Goal: Task Accomplishment & Management: Manage account settings

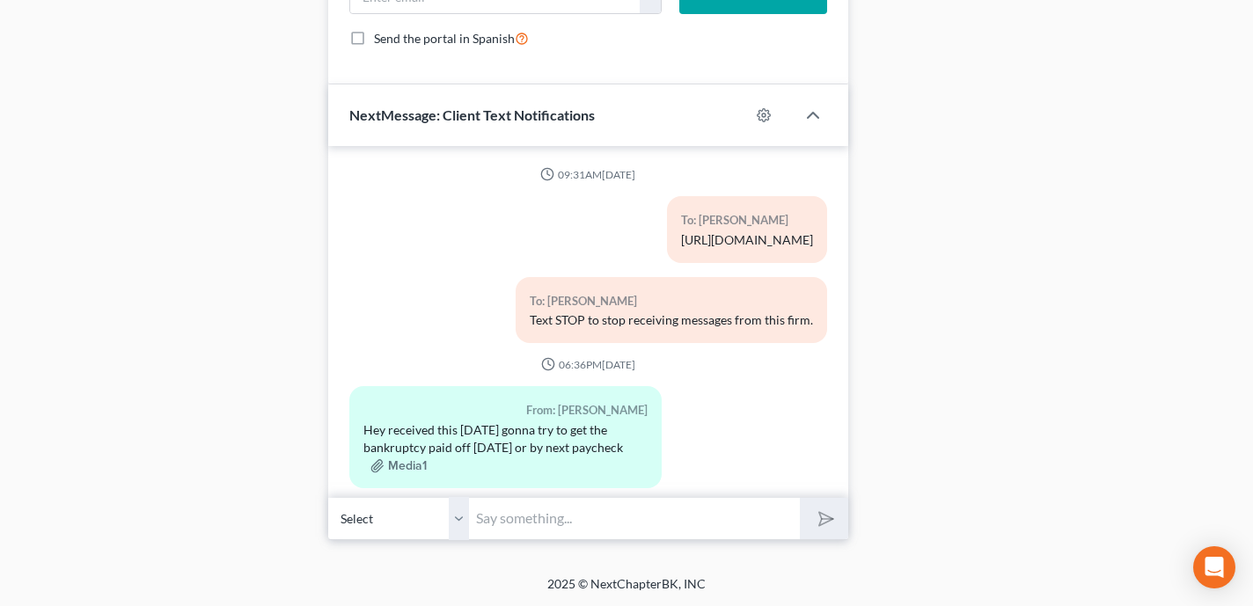
scroll to position [9369, 0]
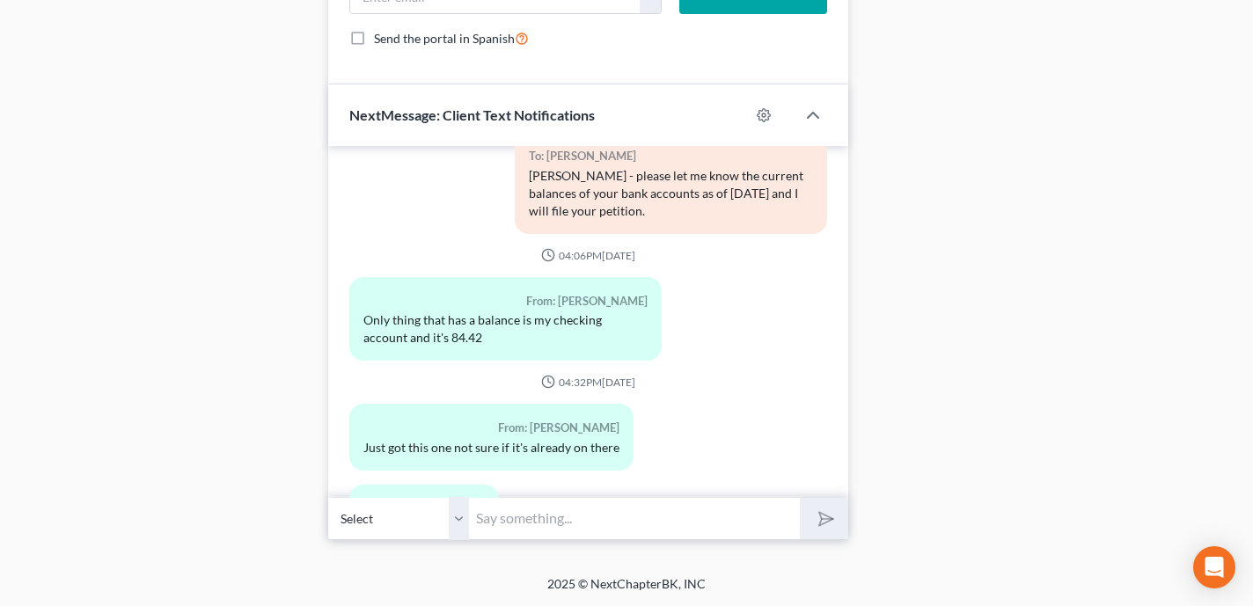
click at [601, 511] on input "text" at bounding box center [634, 518] width 331 height 43
type input "H"
type input "Ashlee - i need to make clear that once i file your petition if you wish to add…"
click at [800, 498] on button "submit" at bounding box center [824, 518] width 48 height 41
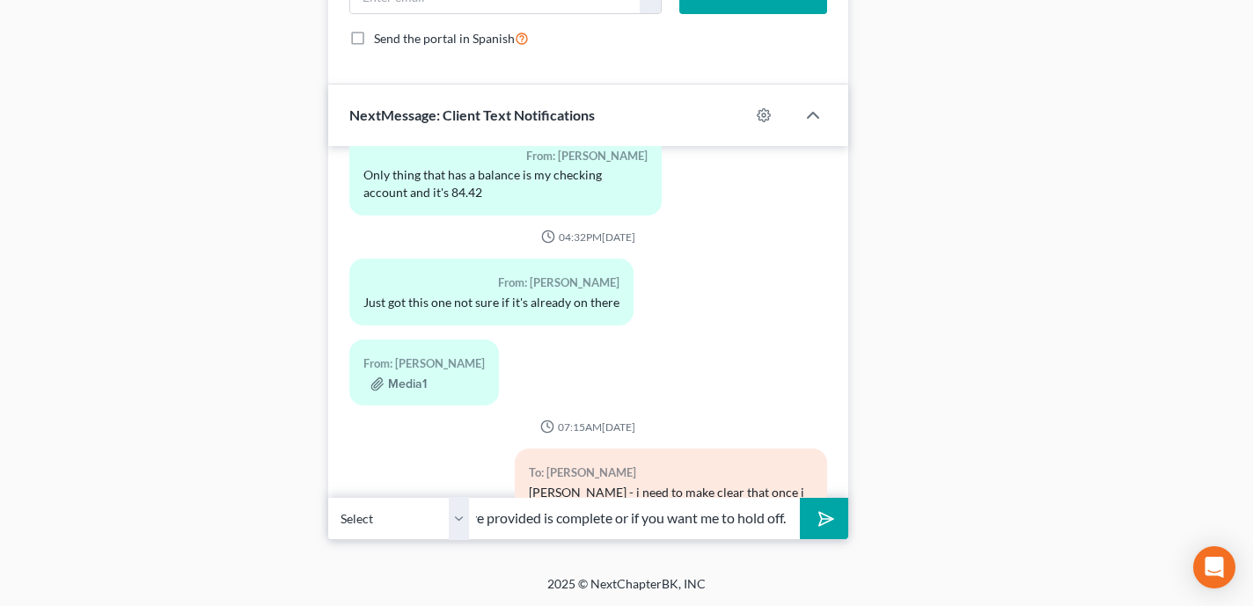
scroll to position [0, 278]
type input "Please advise if the list of debts you have have provided is complete or if you…"
click at [800, 498] on button "submit" at bounding box center [824, 518] width 48 height 41
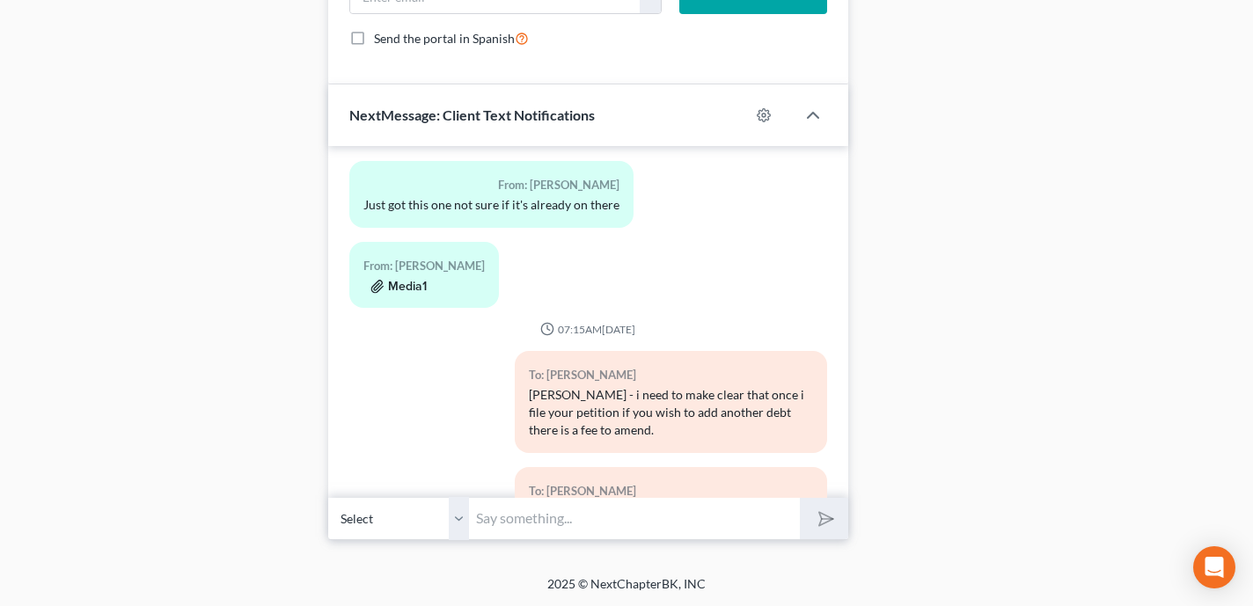
click at [405, 280] on button "Media1" at bounding box center [398, 287] width 56 height 14
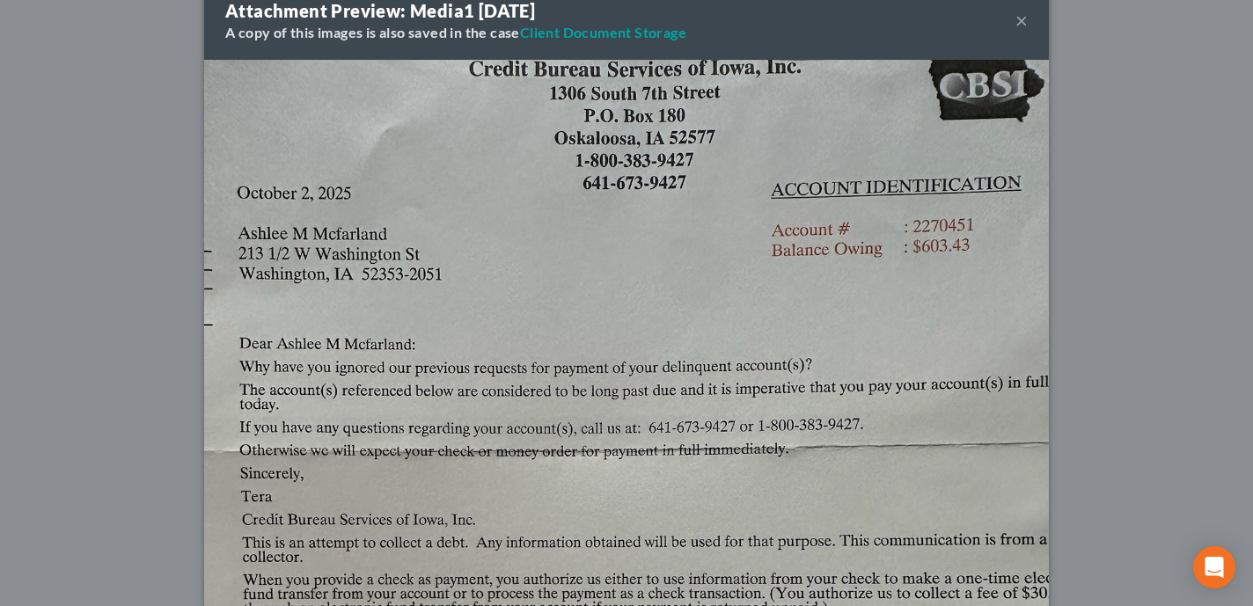
scroll to position [20, 0]
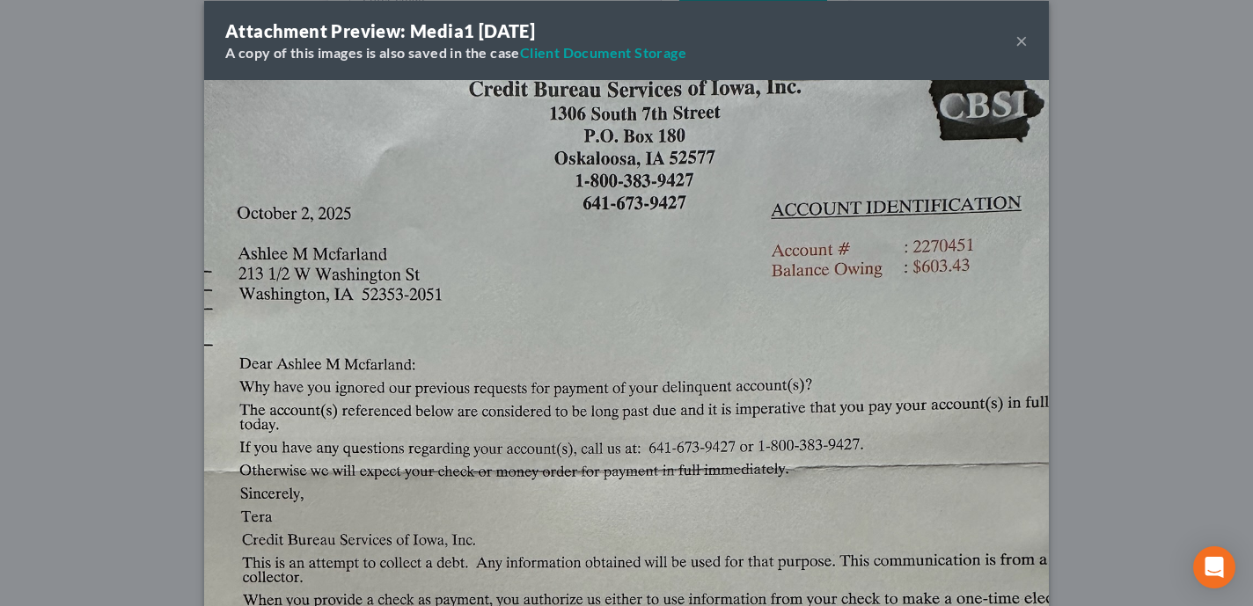
click at [114, 301] on div "Attachment Preview: Media1 10/14/2025 A copy of this images is also saved in th…" at bounding box center [626, 303] width 1253 height 606
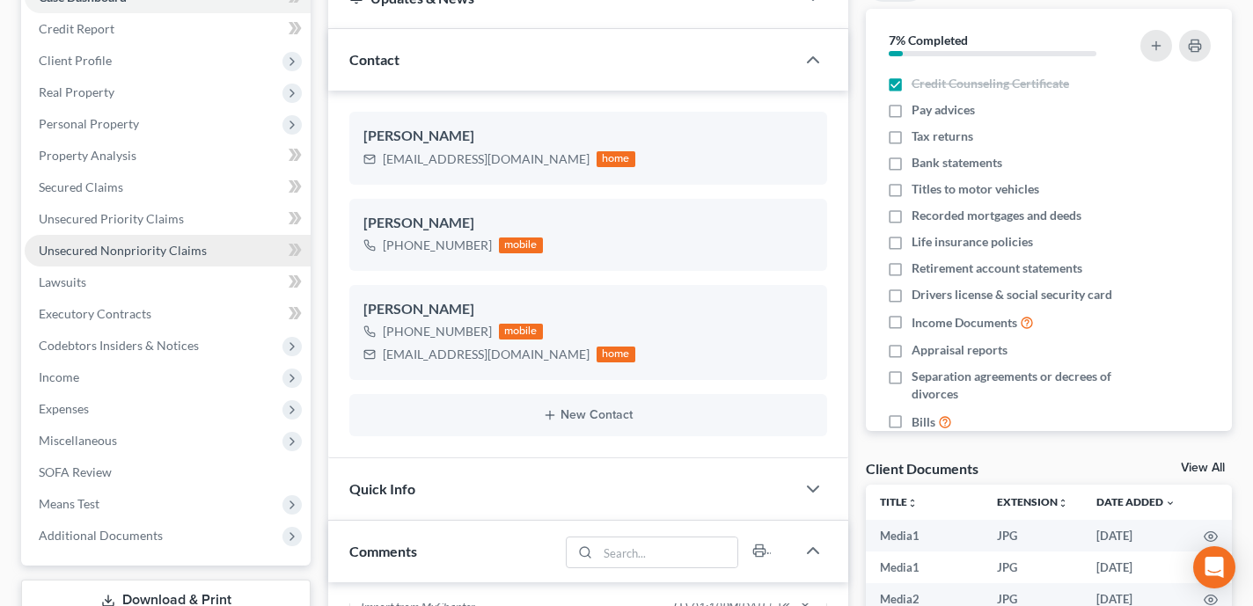
click at [231, 245] on link "Unsecured Nonpriority Claims" at bounding box center [168, 251] width 286 height 32
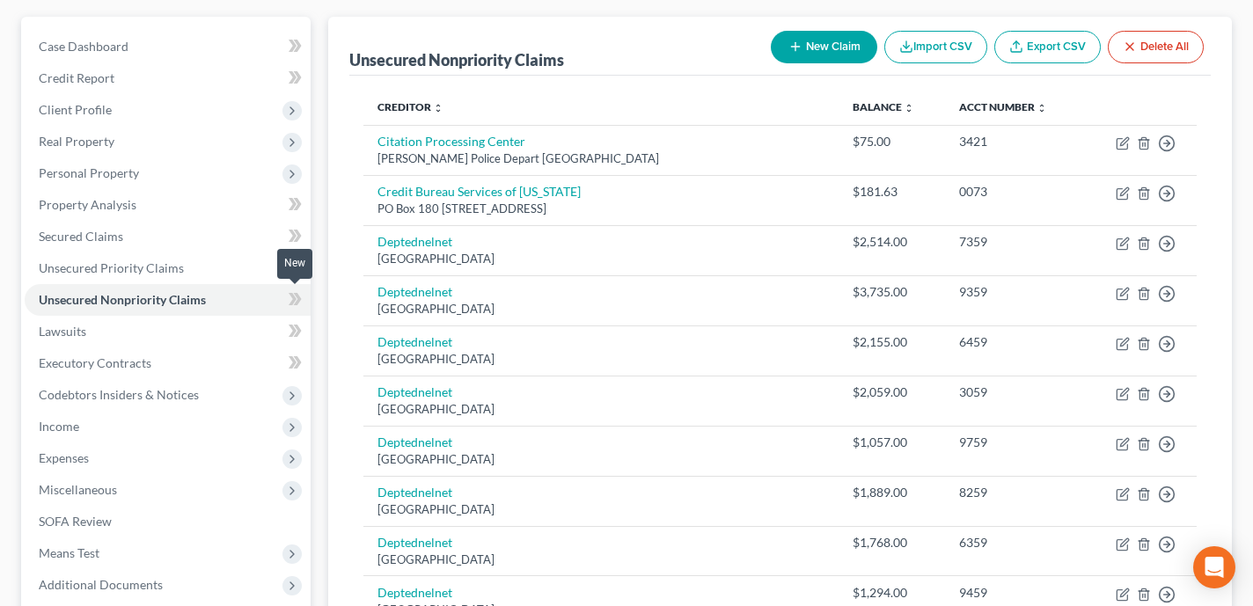
scroll to position [178, 0]
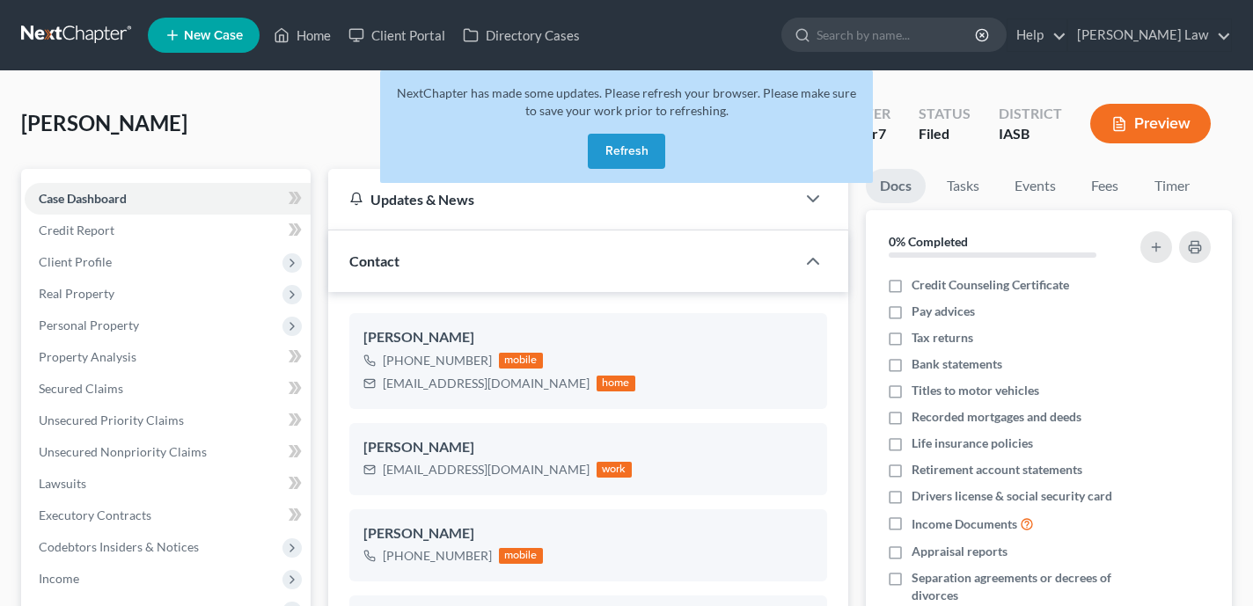
select select "0"
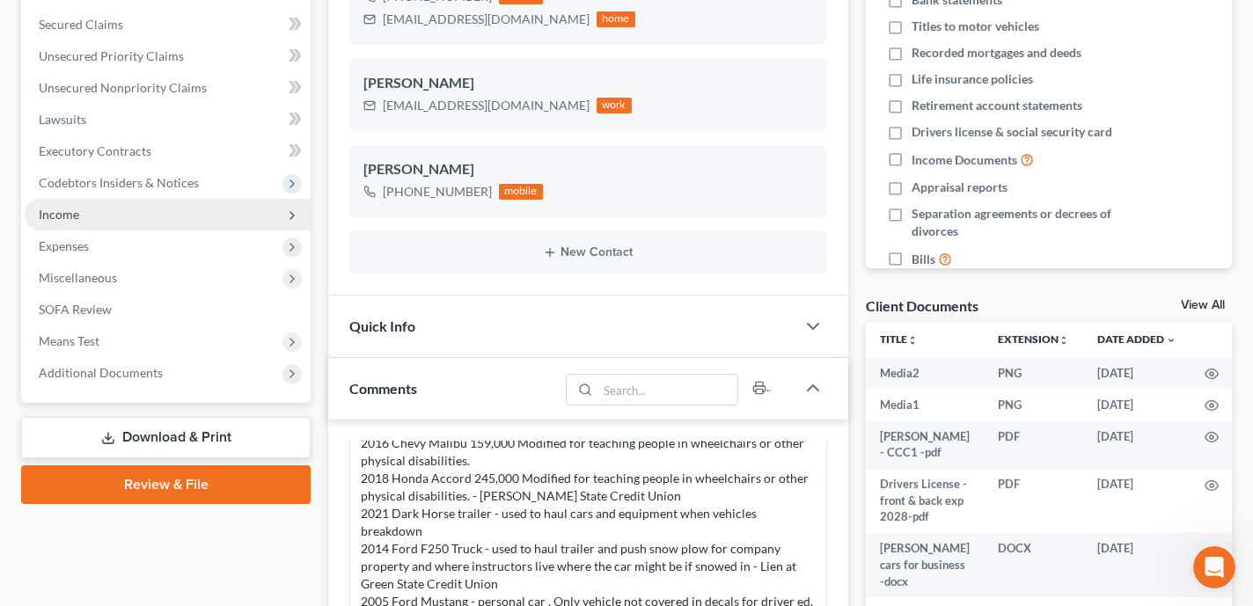
scroll to position [348, 0]
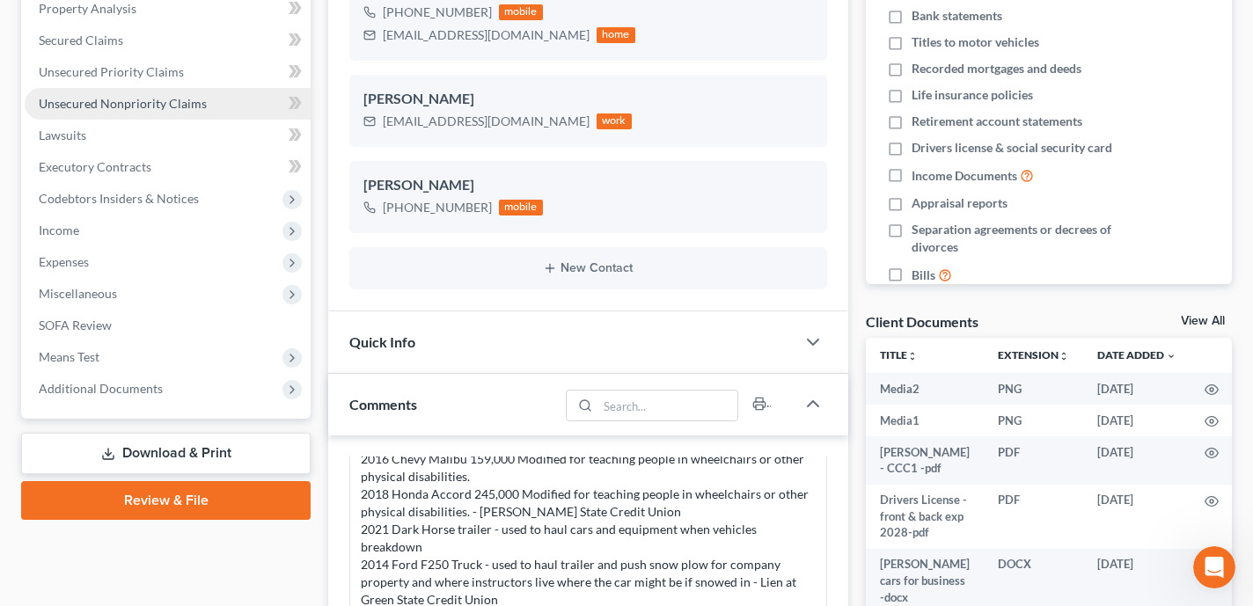
click at [211, 110] on link "Unsecured Nonpriority Claims" at bounding box center [168, 104] width 286 height 32
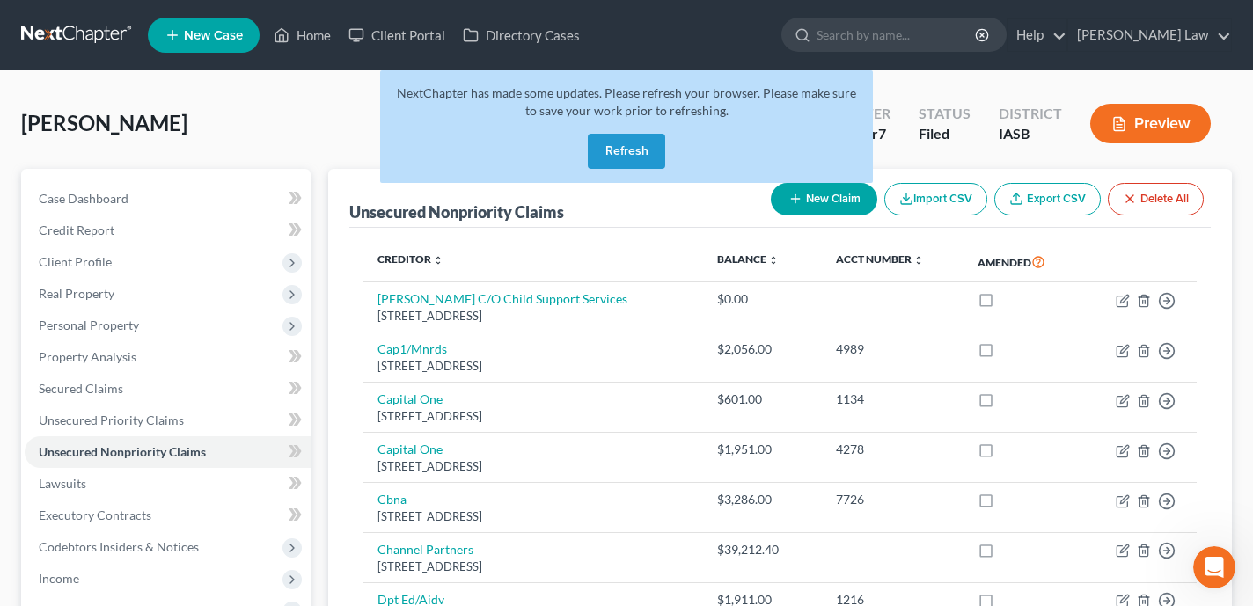
click at [618, 144] on button "Refresh" at bounding box center [626, 151] width 77 height 35
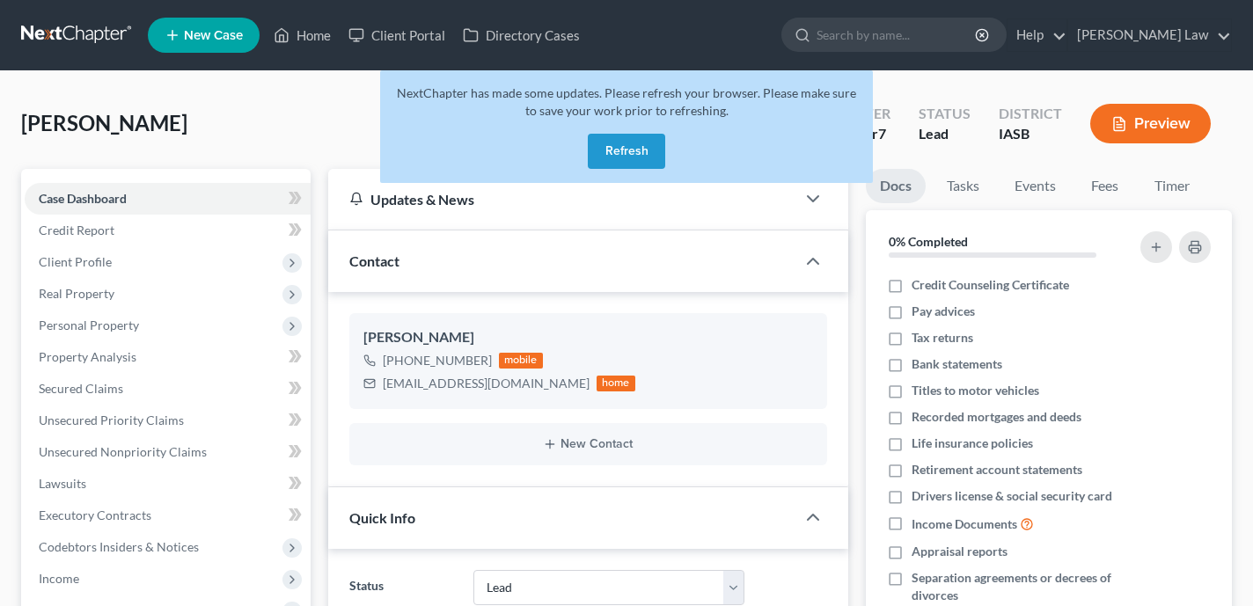
select select "10"
select select "0"
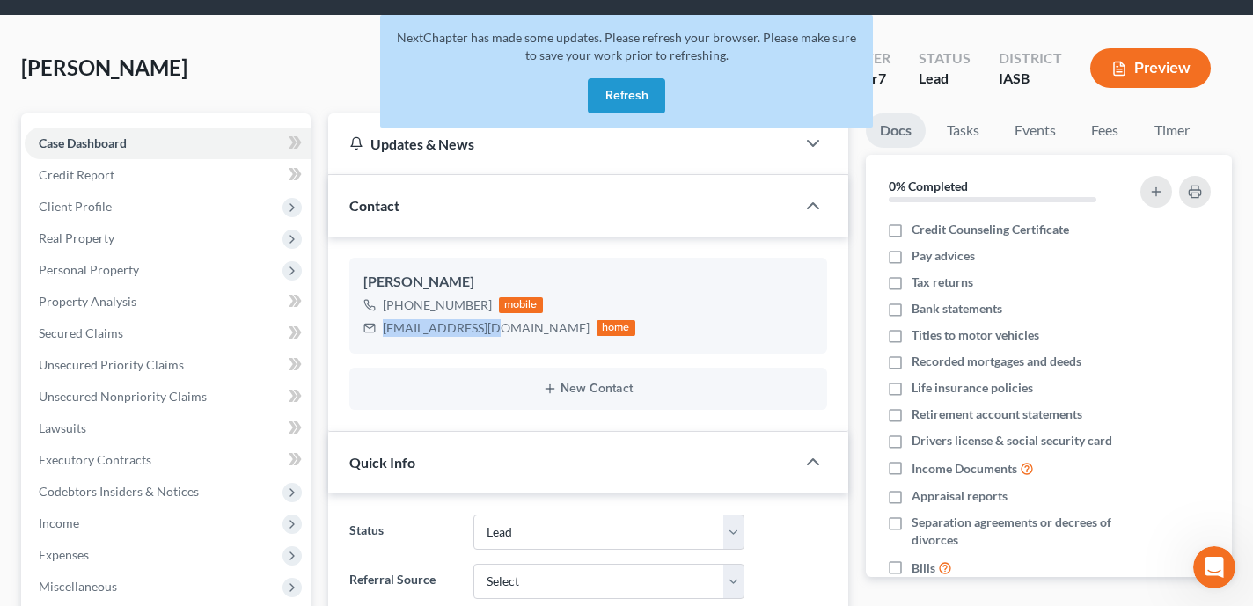
scroll to position [906, 0]
click at [638, 99] on button "Refresh" at bounding box center [626, 95] width 77 height 35
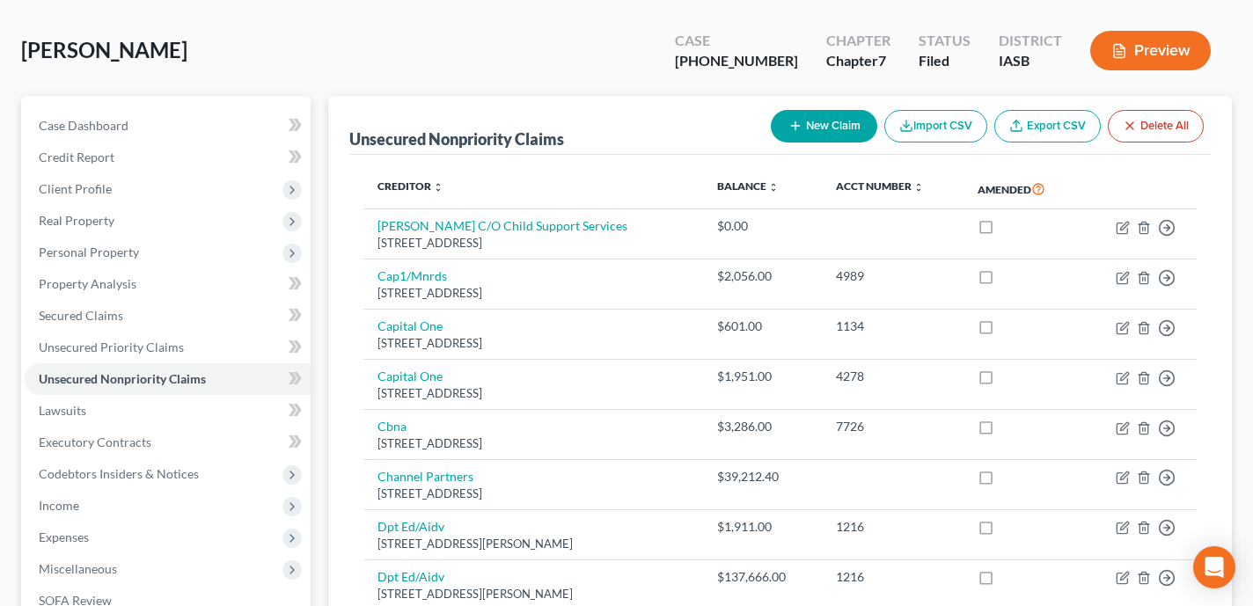
scroll to position [117, 0]
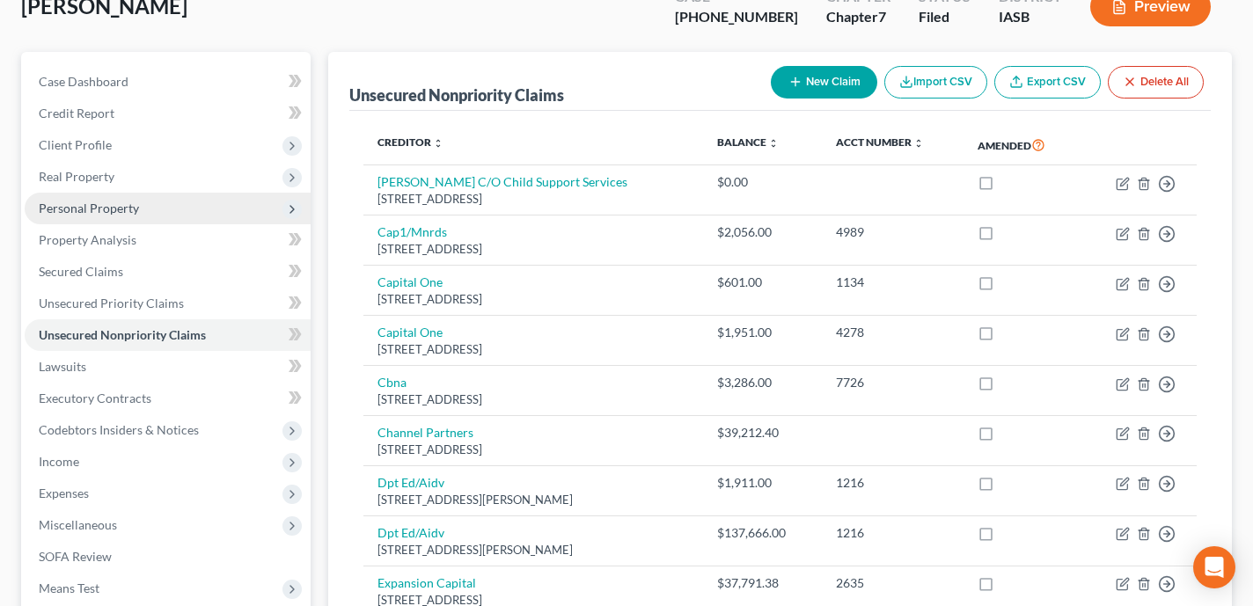
click at [222, 221] on span "Personal Property" at bounding box center [168, 209] width 286 height 32
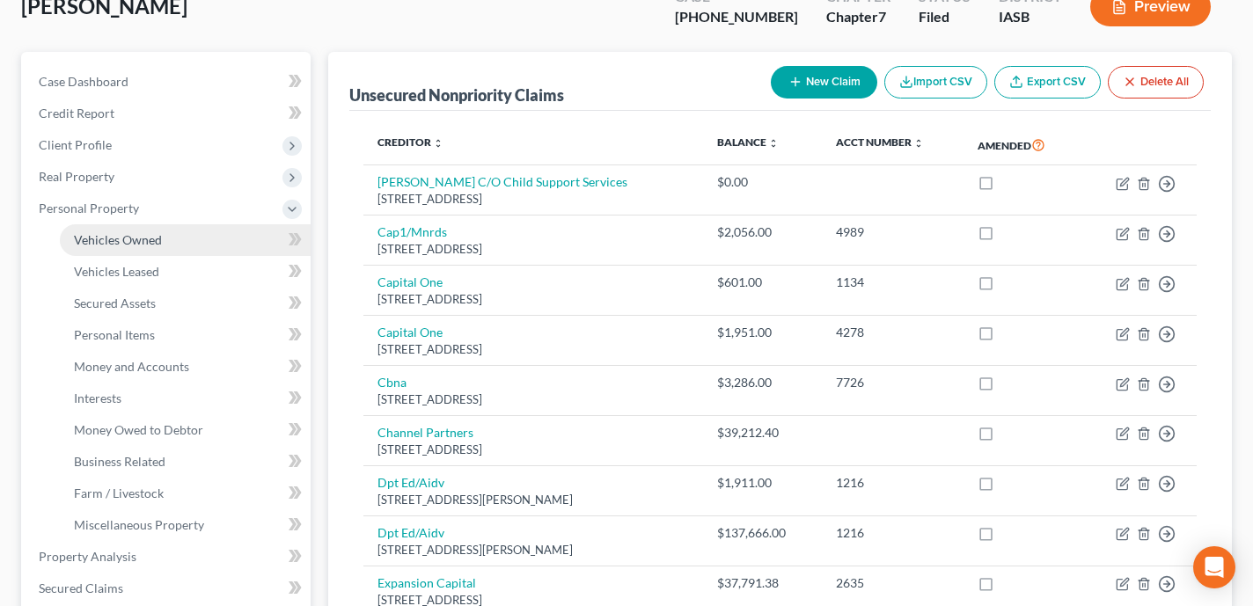
click at [225, 236] on link "Vehicles Owned" at bounding box center [185, 240] width 251 height 32
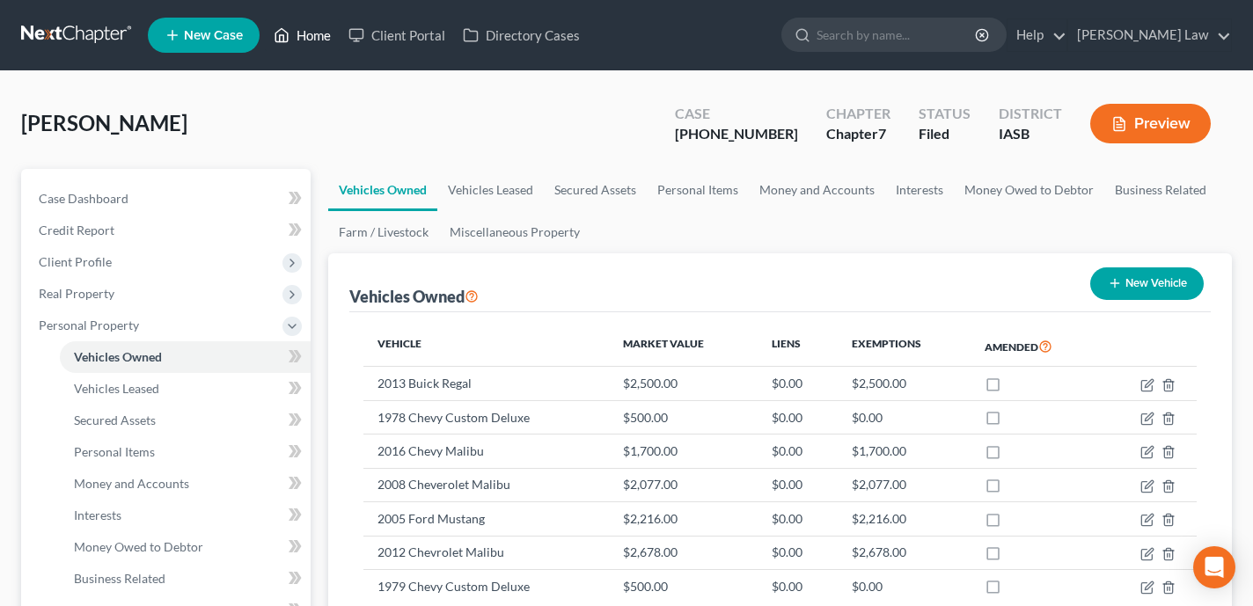
click at [290, 31] on icon at bounding box center [282, 35] width 16 height 21
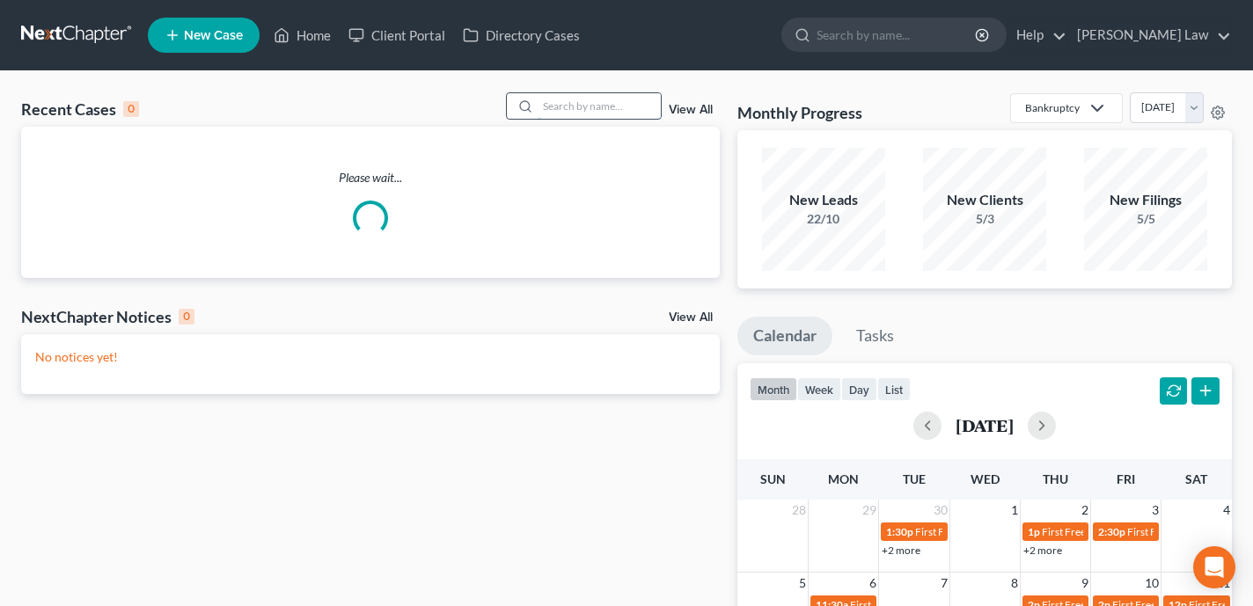
click at [585, 104] on input "search" at bounding box center [599, 106] width 123 height 26
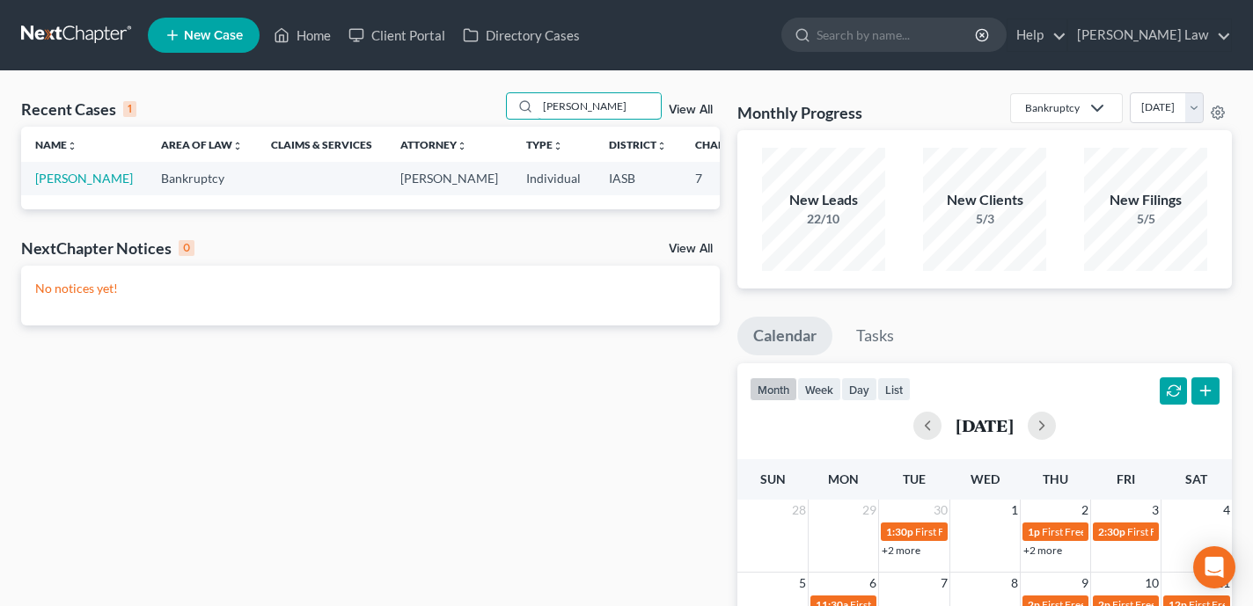
type input "kinyon"
click at [51, 186] on link "Kinyon, Amber" at bounding box center [84, 178] width 98 height 15
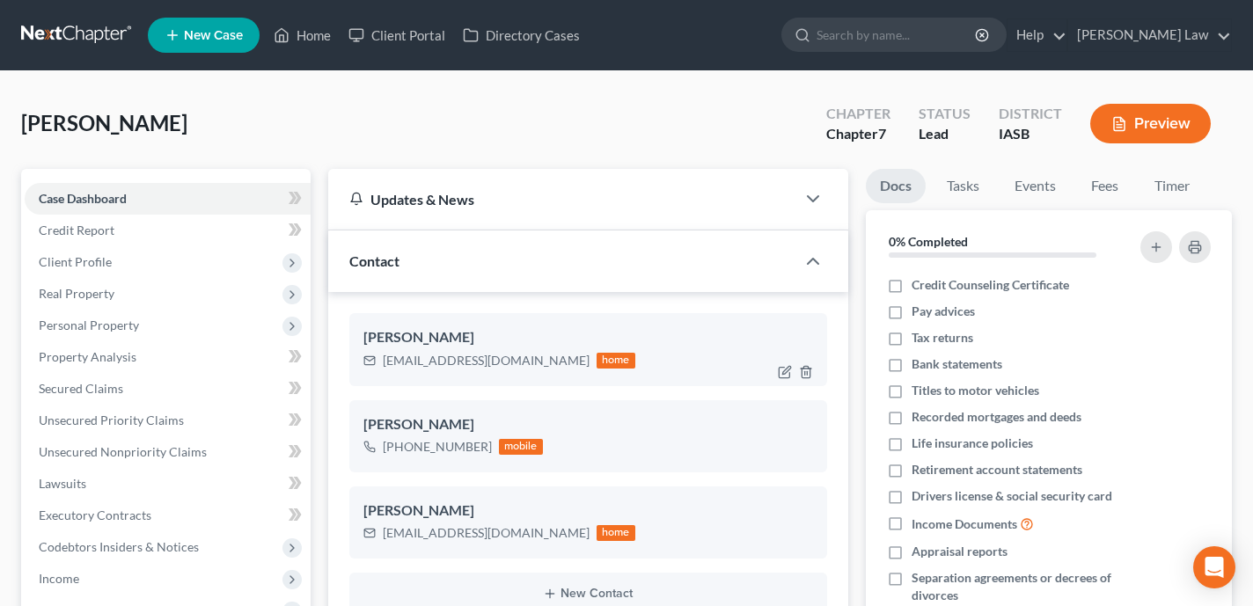
scroll to position [331, 0]
drag, startPoint x: 517, startPoint y: 364, endPoint x: 383, endPoint y: 362, distance: 133.8
click at [383, 362] on div "Amkinyon19@gmail.com home" at bounding box center [499, 360] width 272 height 23
copy div "Amkinyon19@gmail.com"
click at [312, 42] on link "Home" at bounding box center [302, 35] width 75 height 32
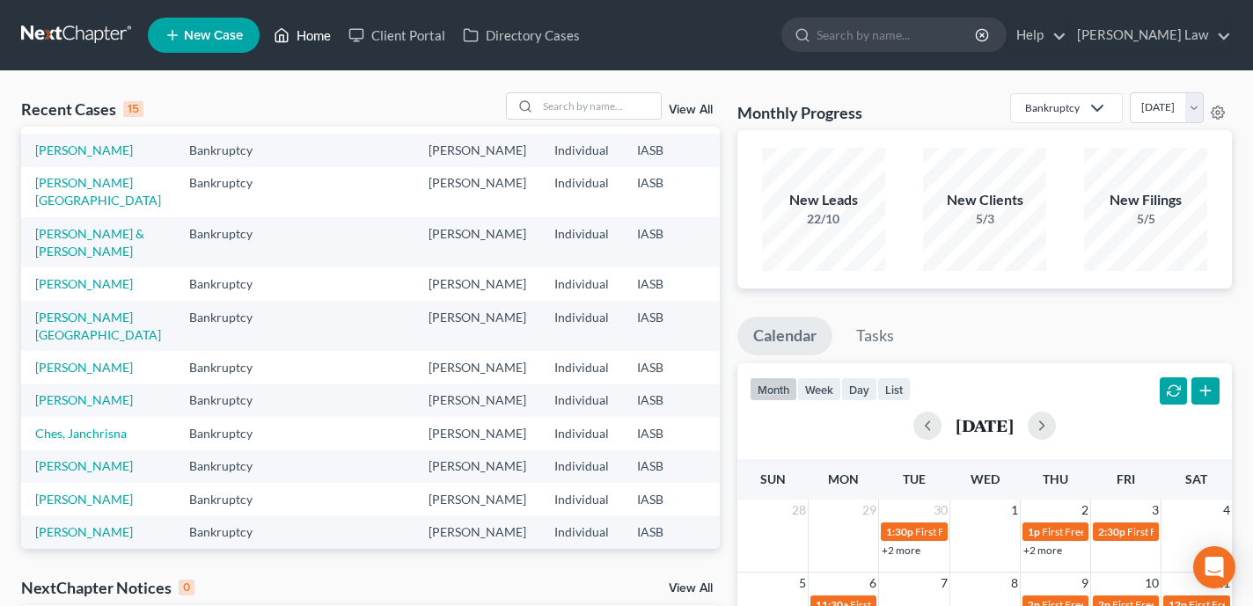
scroll to position [100, 0]
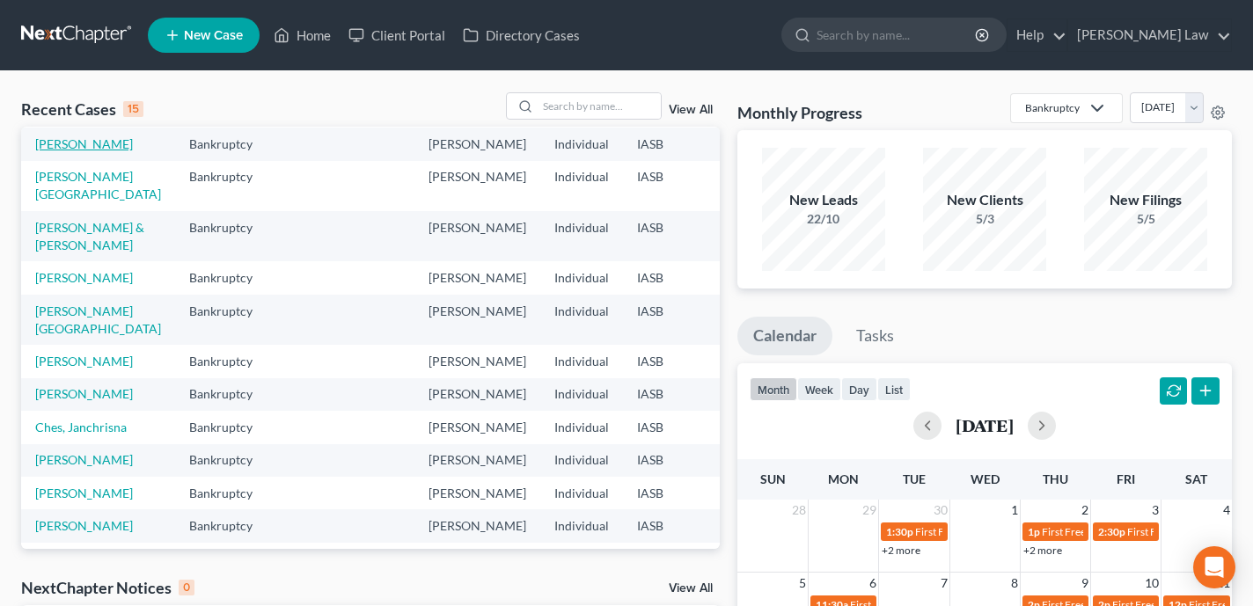
click at [47, 151] on link "Nelson, Carl" at bounding box center [84, 143] width 98 height 15
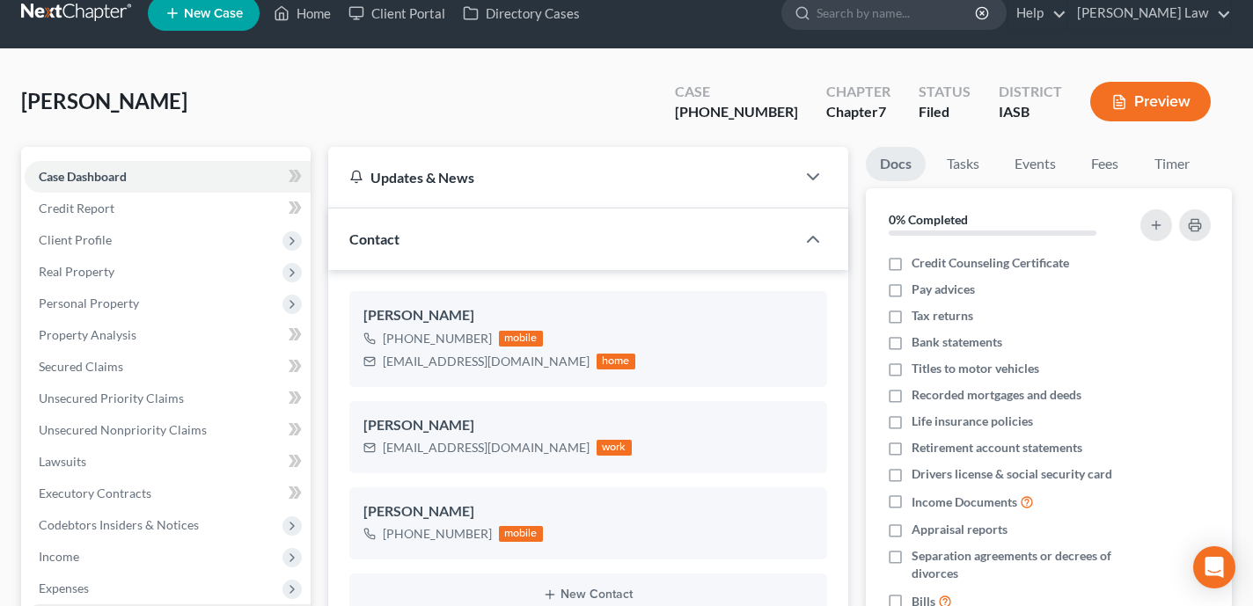
scroll to position [24, 0]
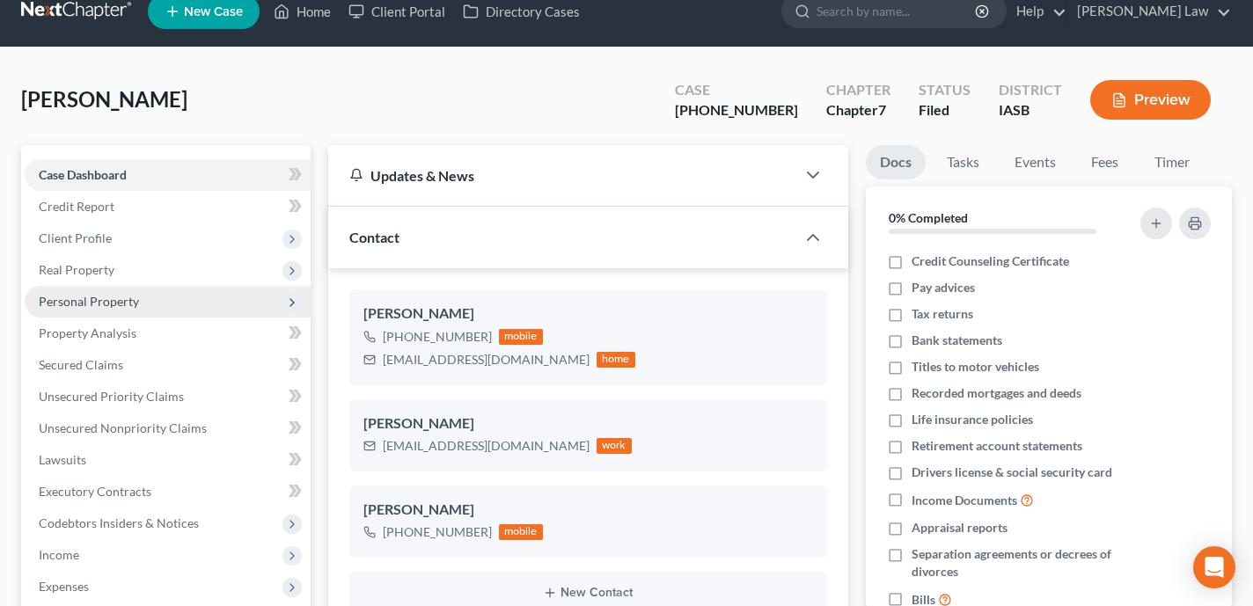
click at [193, 299] on span "Personal Property" at bounding box center [168, 302] width 286 height 32
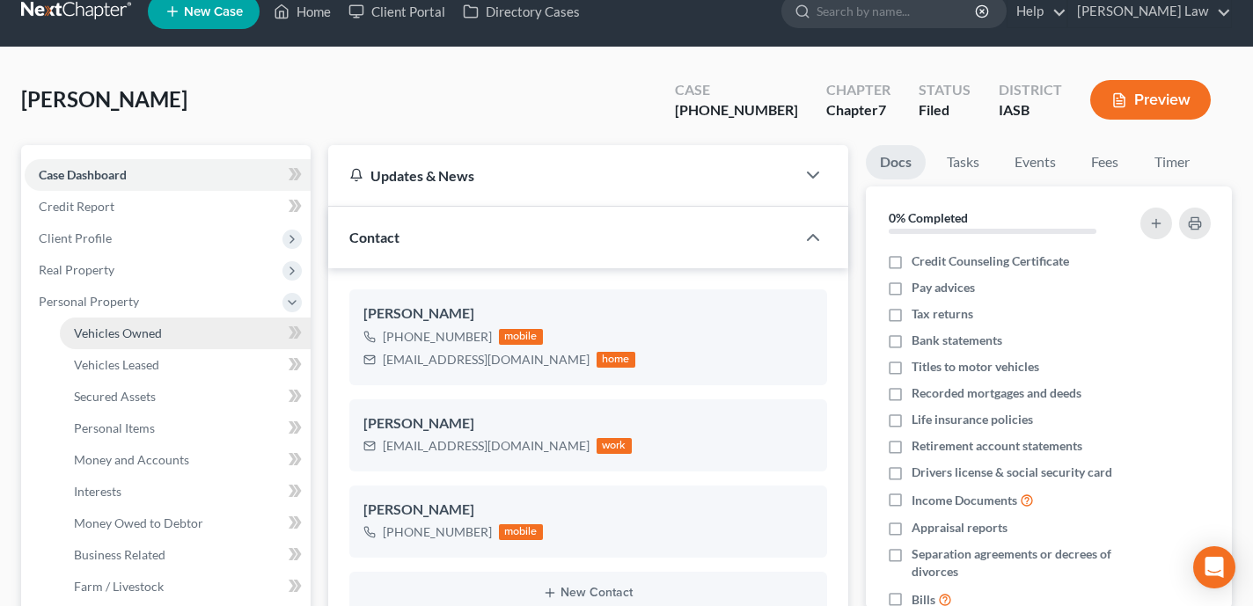
click at [183, 326] on link "Vehicles Owned" at bounding box center [185, 334] width 251 height 32
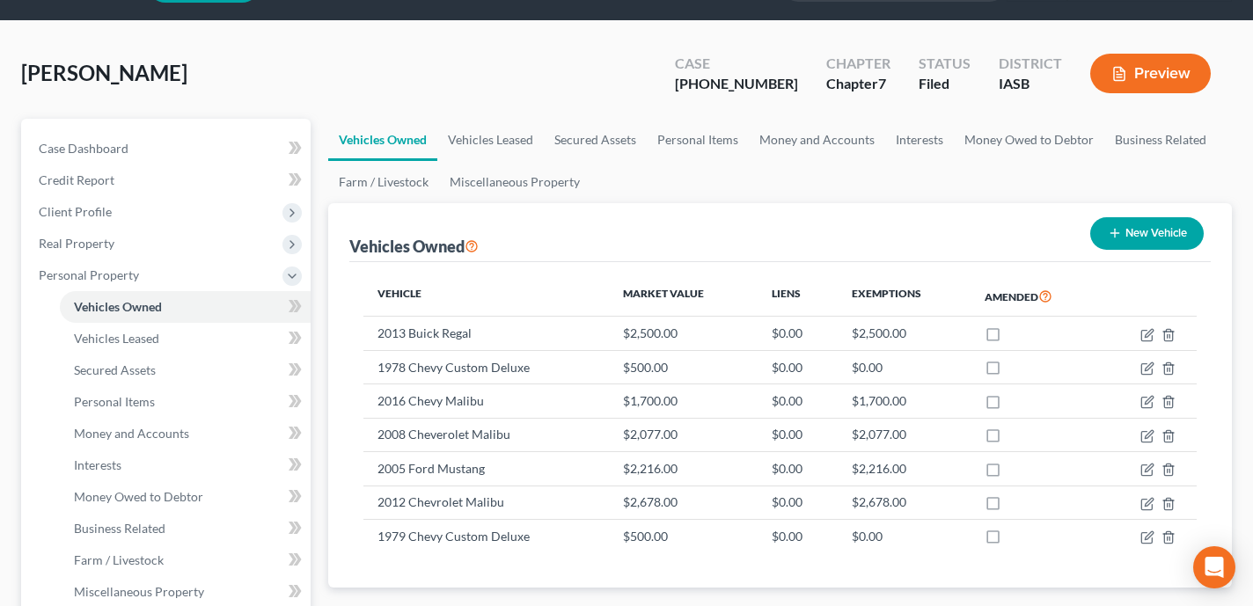
scroll to position [52, 0]
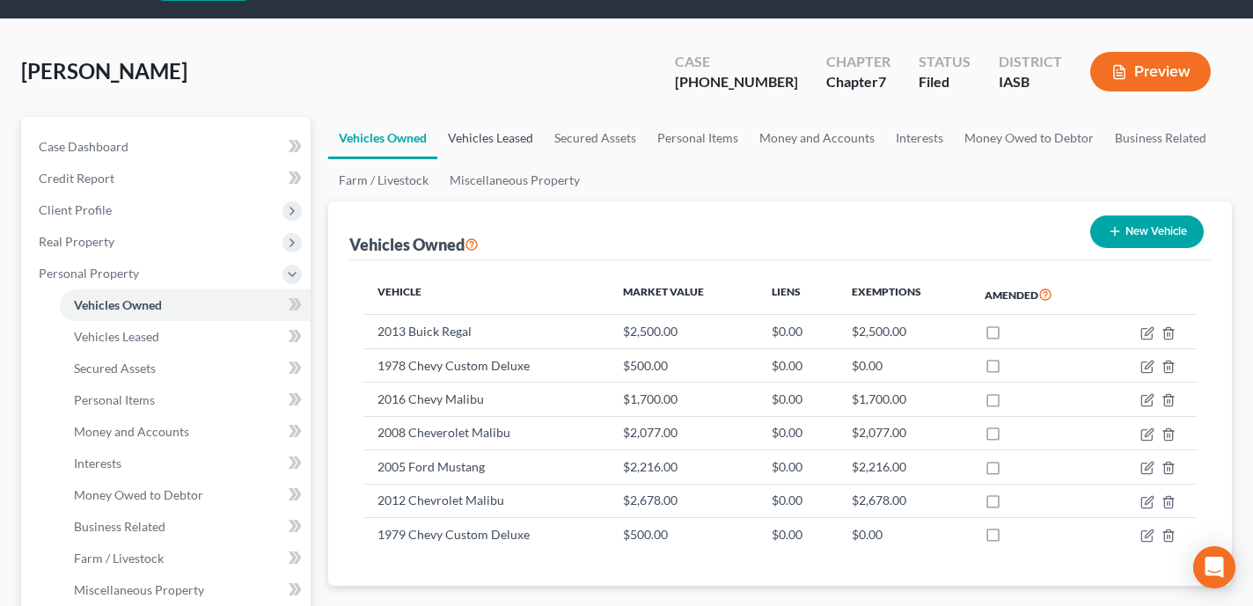
click at [504, 144] on link "Vehicles Leased" at bounding box center [490, 138] width 106 height 42
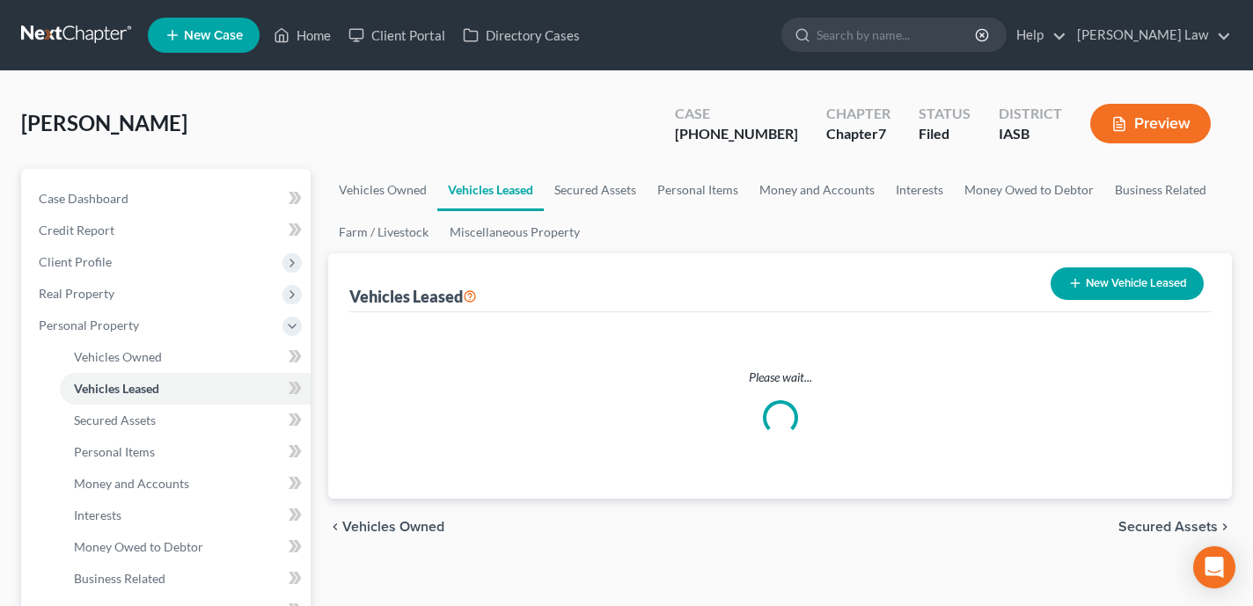
click at [594, 131] on div "Nelson, Carl Upgraded Case 25-01714-7 Chapter Chapter 7 Status Filed District I…" at bounding box center [626, 130] width 1211 height 77
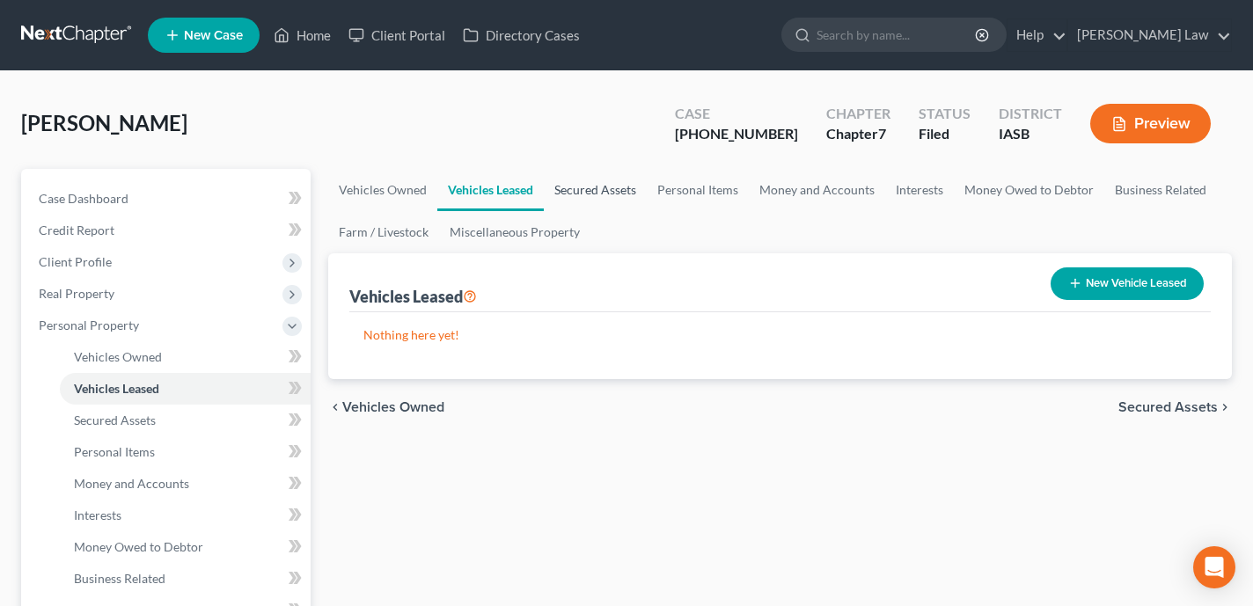
click at [594, 209] on link "Secured Assets" at bounding box center [595, 190] width 103 height 42
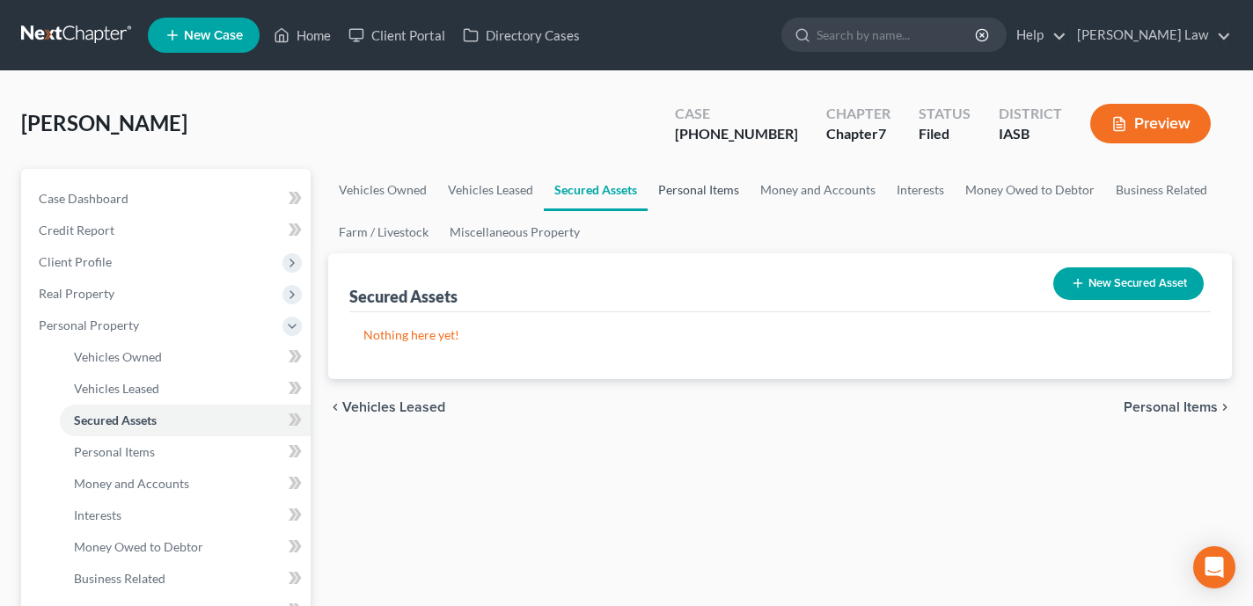
click at [720, 194] on link "Personal Items" at bounding box center [699, 190] width 102 height 42
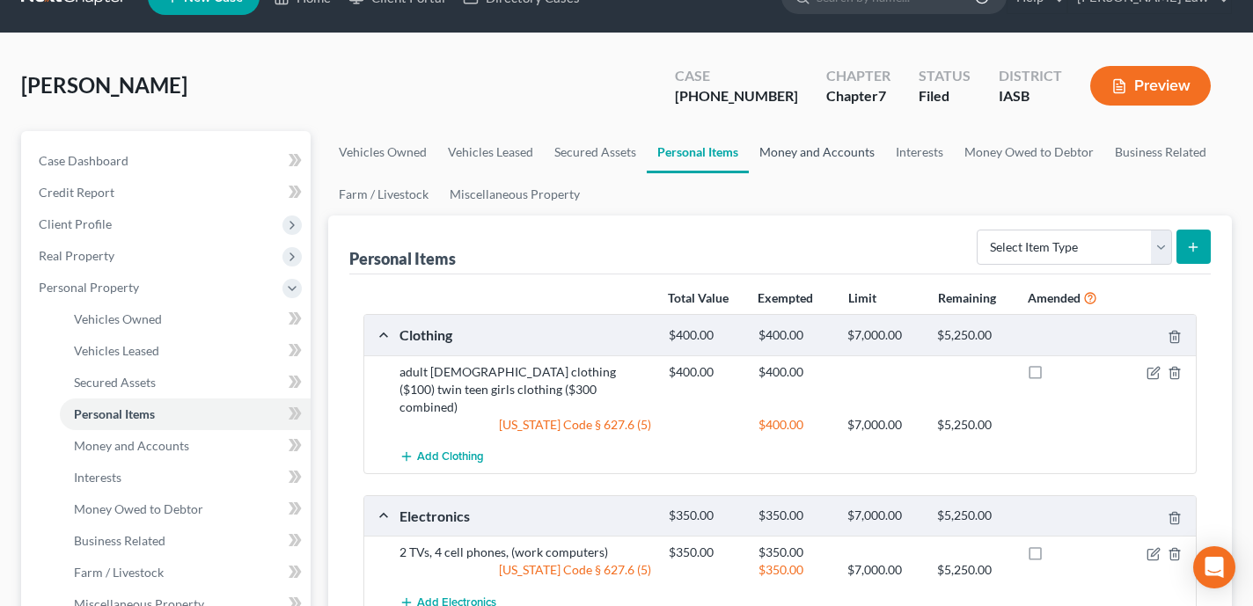
click at [831, 150] on link "Money and Accounts" at bounding box center [817, 152] width 136 height 42
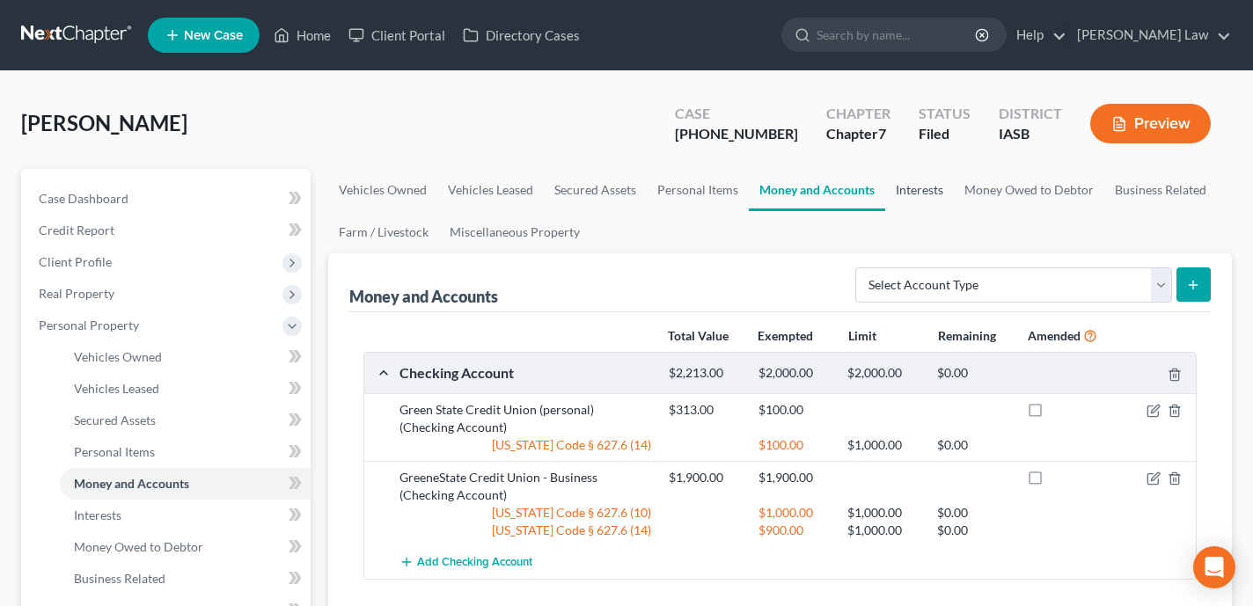
click at [923, 193] on link "Interests" at bounding box center [919, 190] width 69 height 42
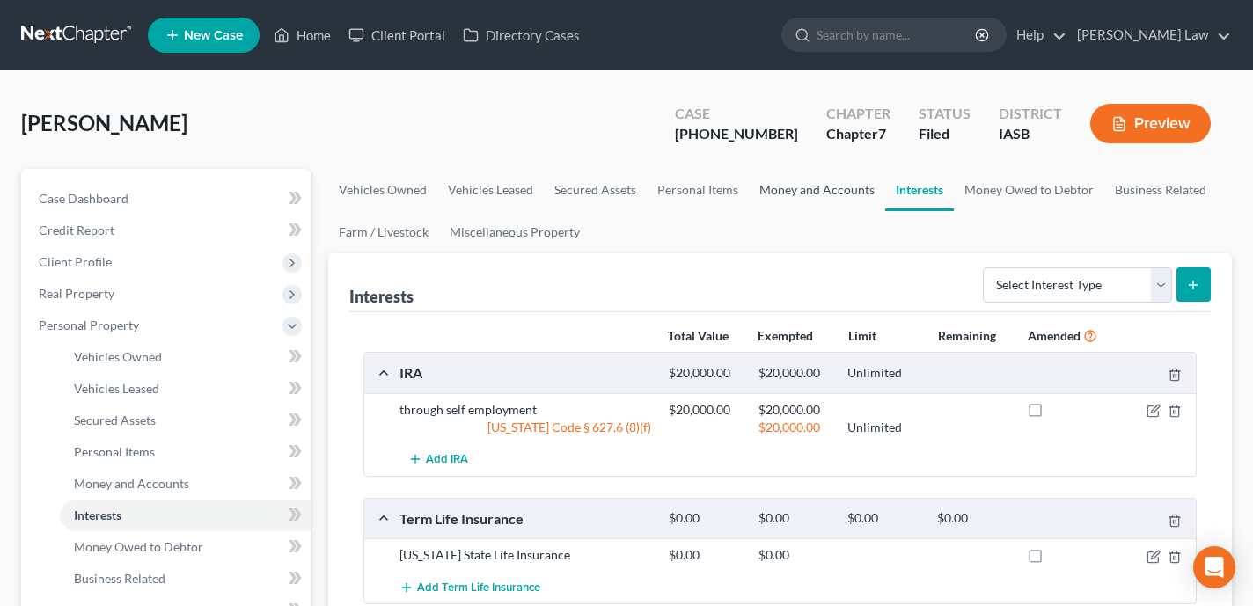
click at [843, 180] on link "Money and Accounts" at bounding box center [817, 190] width 136 height 42
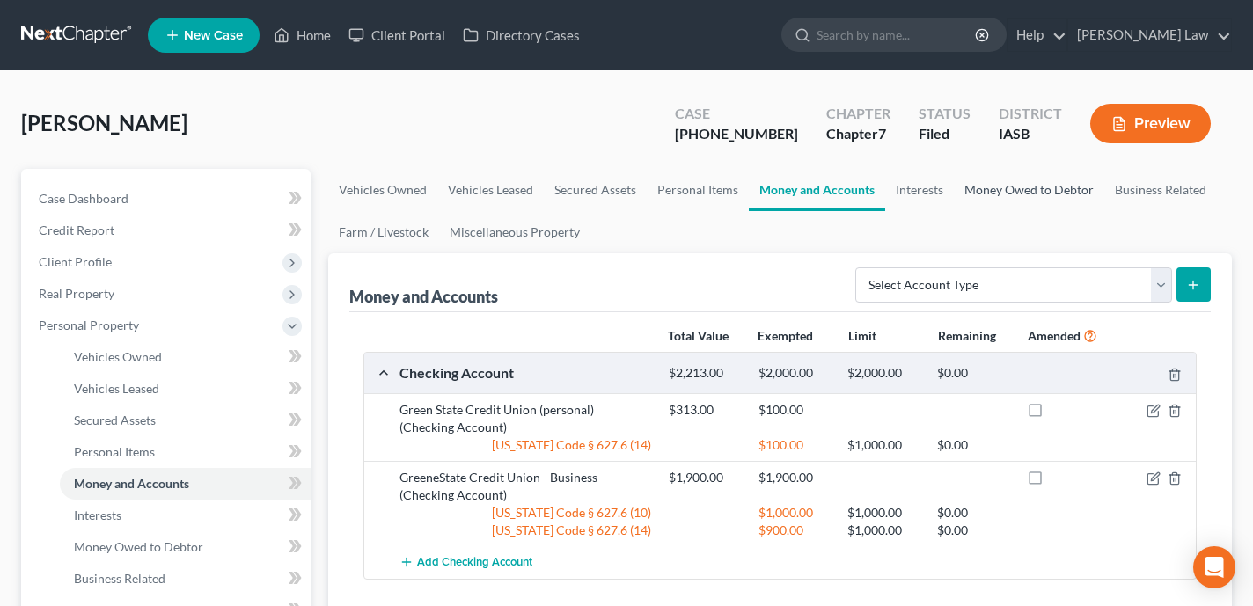
click at [1012, 192] on link "Money Owed to Debtor" at bounding box center [1029, 190] width 150 height 42
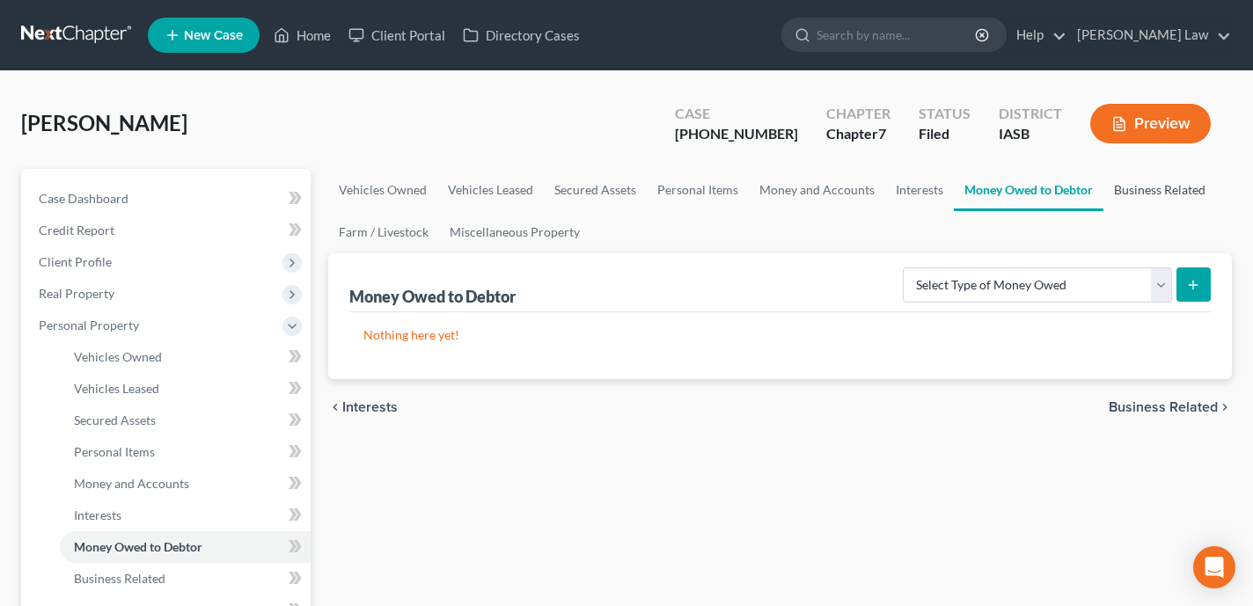
click at [1146, 183] on link "Business Related" at bounding box center [1160, 190] width 113 height 42
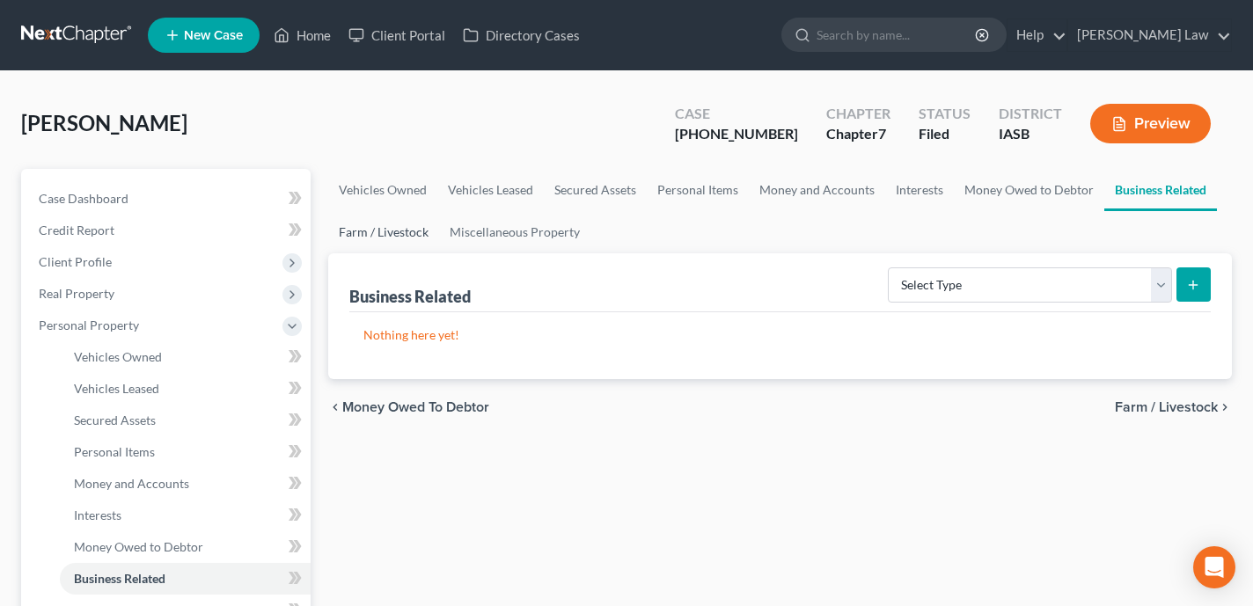
click at [366, 233] on link "Farm / Livestock" at bounding box center [383, 232] width 111 height 42
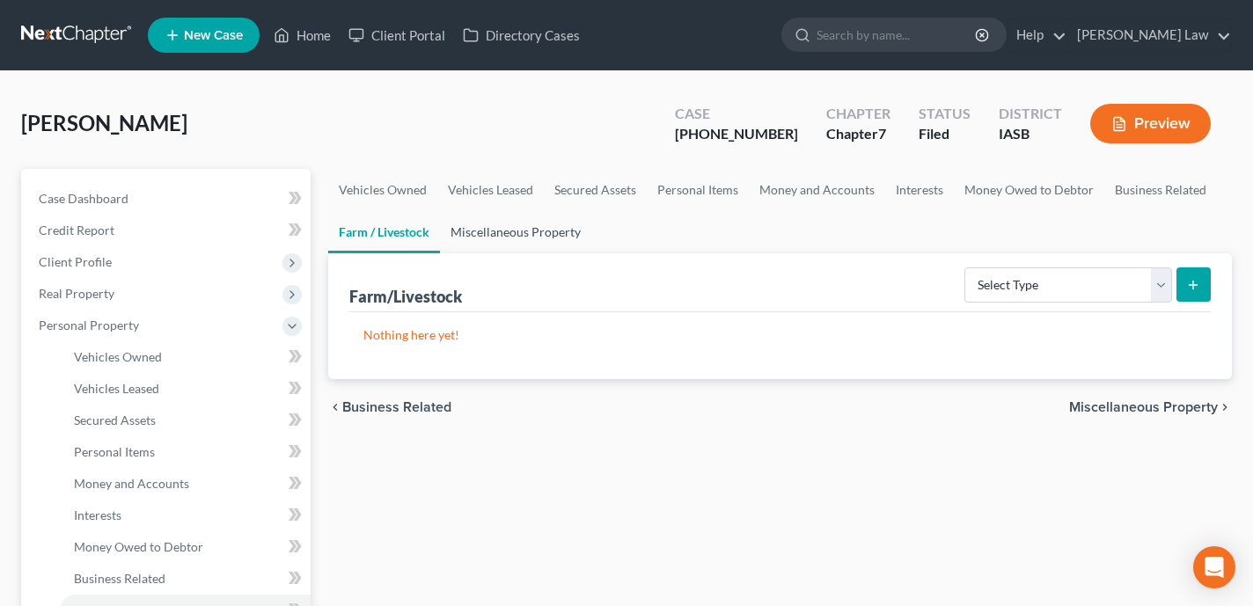
click at [540, 238] on link "Miscellaneous Property" at bounding box center [515, 232] width 151 height 42
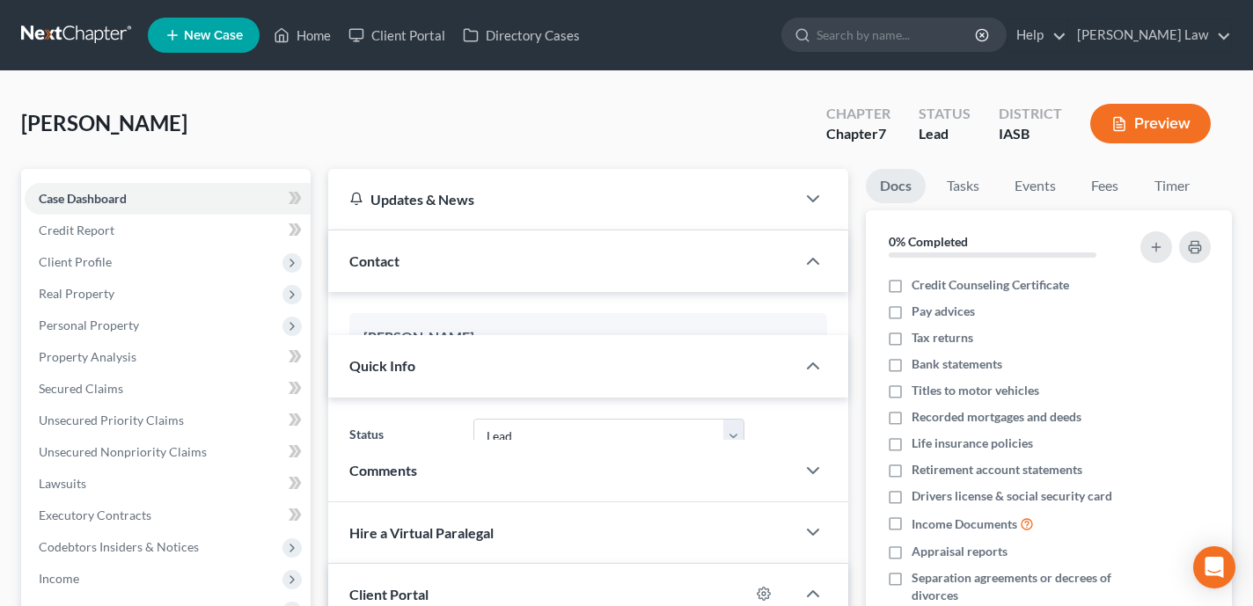
select select "10"
select select "0"
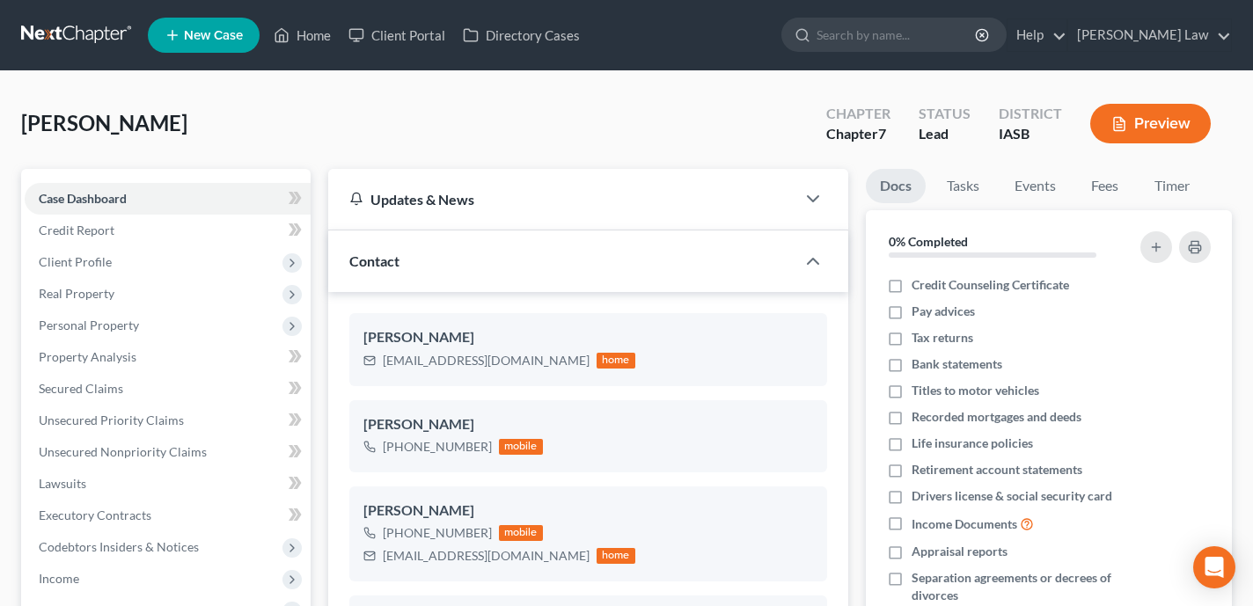
scroll to position [906, 0]
click at [397, 35] on link "Client Portal" at bounding box center [397, 35] width 114 height 32
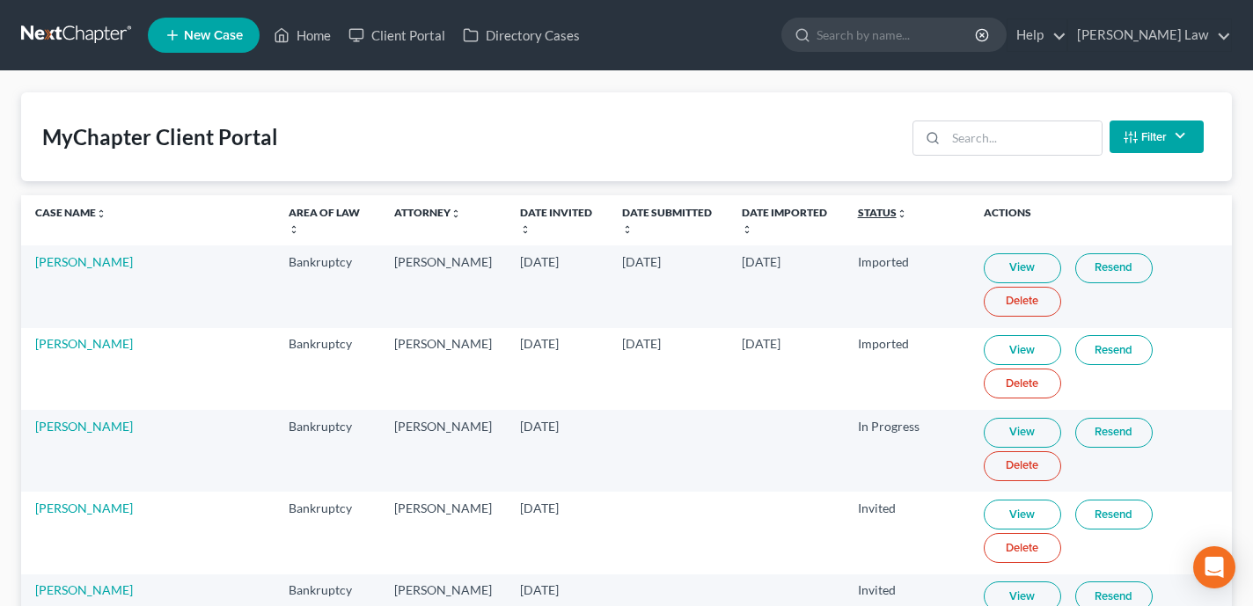
click at [862, 213] on link "Status unfold_more expand_more expand_less" at bounding box center [882, 212] width 49 height 13
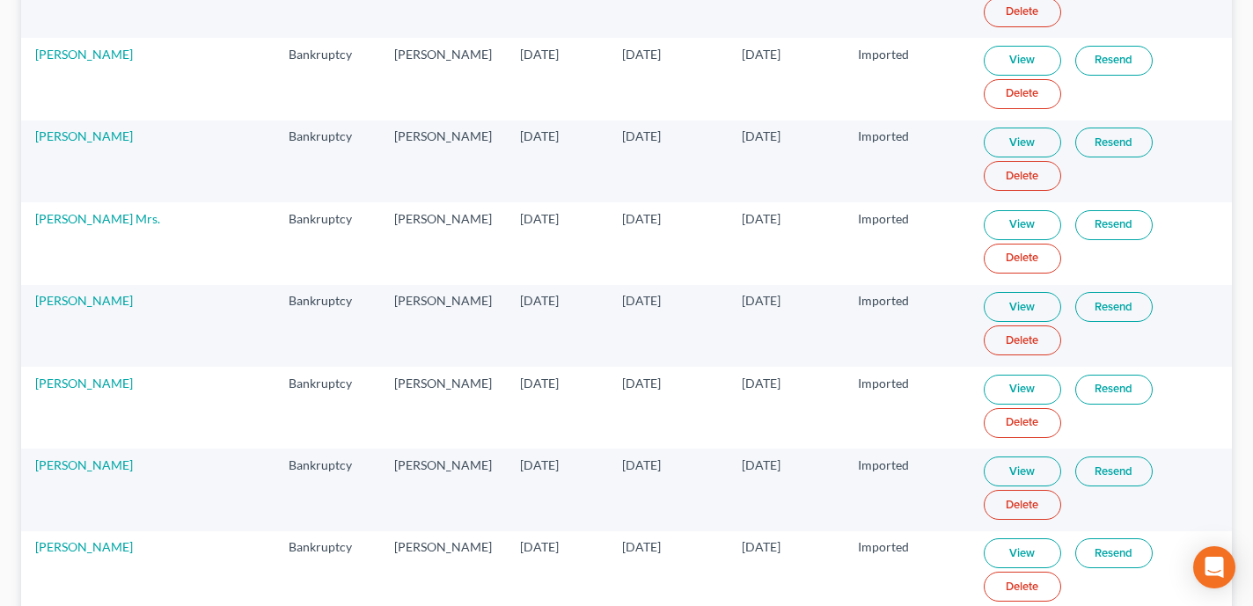
scroll to position [4328, 0]
